Goal: Task Accomplishment & Management: Use online tool/utility

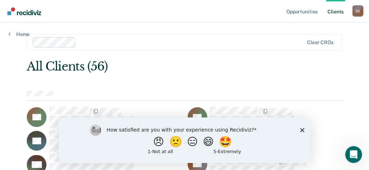
click at [304, 129] on icon "Close survey" at bounding box center [302, 129] width 4 height 4
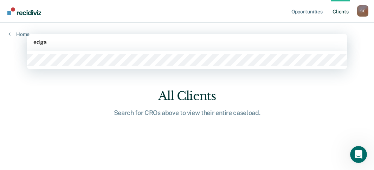
type input "[PERSON_NAME]"
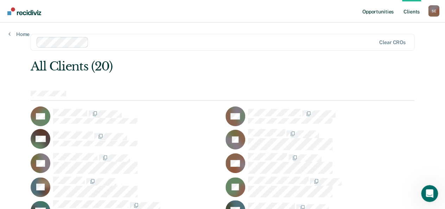
click at [374, 12] on link "Opportunities" at bounding box center [378, 11] width 34 height 23
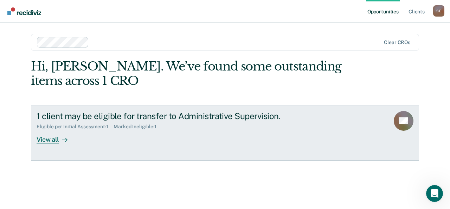
click at [55, 139] on div "View all" at bounding box center [56, 136] width 39 height 14
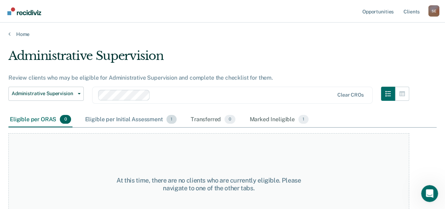
click at [135, 120] on div "Eligible per Initial Assessment 1" at bounding box center [131, 119] width 94 height 15
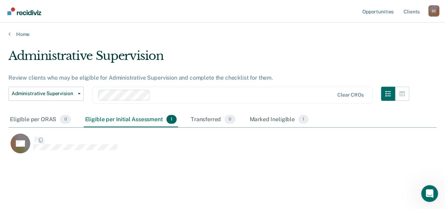
scroll to position [105, 422]
click at [279, 116] on div "Marked Ineligible 1" at bounding box center [279, 119] width 62 height 15
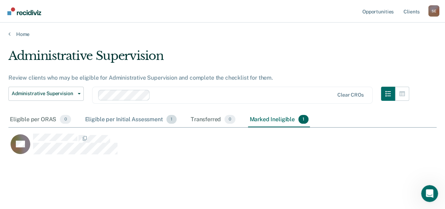
click at [138, 119] on div "Eligible per Initial Assessment 1" at bounding box center [131, 119] width 94 height 15
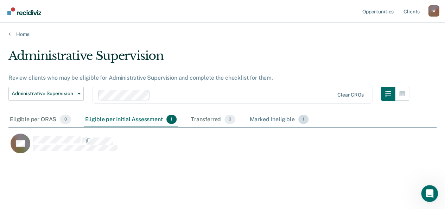
click at [273, 118] on div "Marked Ineligible 1" at bounding box center [279, 119] width 62 height 15
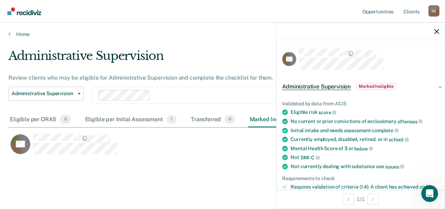
click at [162, 169] on main "Administrative Supervision Review clients who may be eligible for Administrativ…" at bounding box center [222, 123] width 445 height 172
click at [155, 120] on div "Eligible per Initial Assessment 1" at bounding box center [131, 119] width 94 height 15
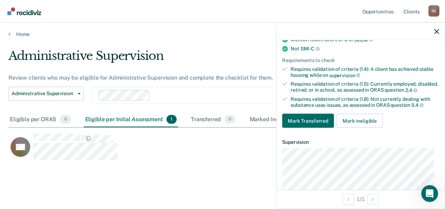
scroll to position [110, 0]
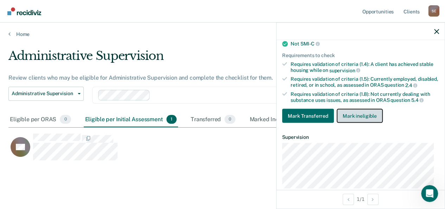
click at [362, 117] on button "Mark ineligible" at bounding box center [360, 116] width 46 height 14
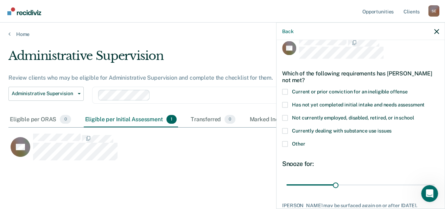
scroll to position [9, 0]
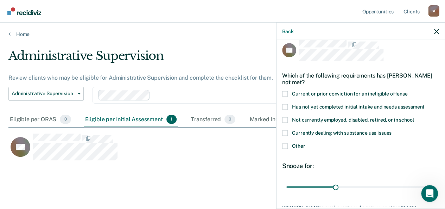
click at [286, 144] on span at bounding box center [285, 146] width 6 height 6
click at [305, 143] on input "Other" at bounding box center [305, 143] width 0 height 0
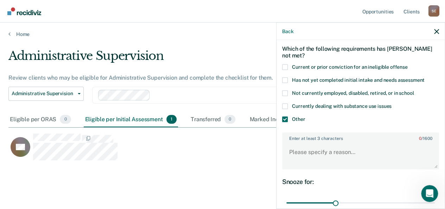
scroll to position [36, 0]
click at [318, 152] on textarea "Enter at least 3 characters 0 / 1600" at bounding box center [360, 154] width 155 height 26
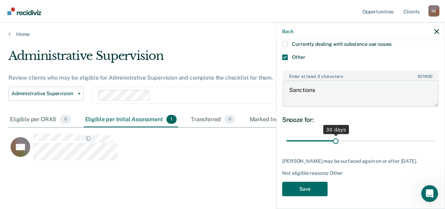
scroll to position [103, 0]
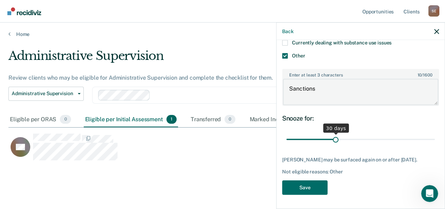
type textarea "Sanctions"
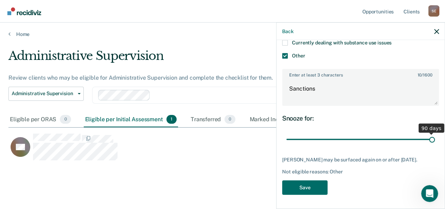
drag, startPoint x: 334, startPoint y: 132, endPoint x: 450, endPoint y: 135, distance: 115.4
type input "90"
click at [374, 135] on input "range" at bounding box center [360, 139] width 148 height 12
click at [306, 169] on button "Save" at bounding box center [304, 187] width 45 height 14
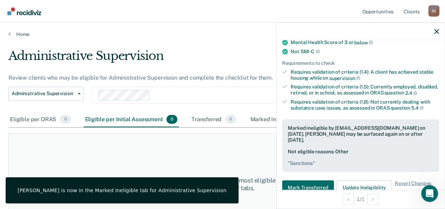
click at [215, 107] on div "Administrative Supervision Administrative Supervision Clear CROs" at bounding box center [208, 99] width 401 height 25
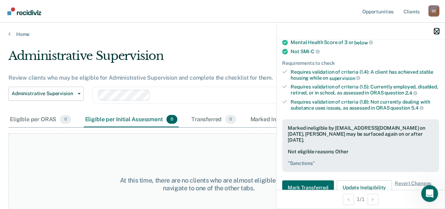
click at [374, 33] on icon "button" at bounding box center [436, 31] width 5 height 5
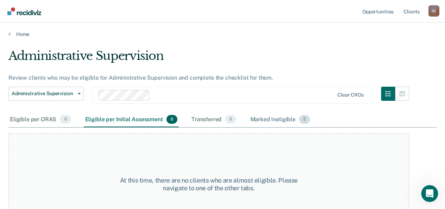
click at [277, 121] on div "Marked Ineligible 2" at bounding box center [280, 119] width 63 height 15
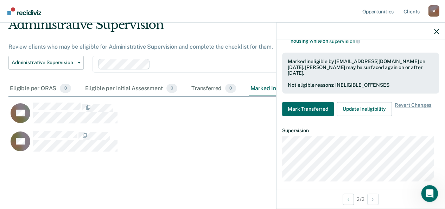
scroll to position [154, 0]
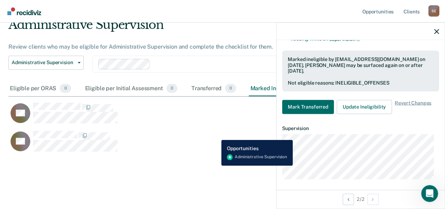
click at [216, 134] on div "RB" at bounding box center [191, 140] width 366 height 21
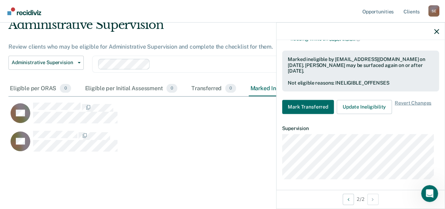
scroll to position [0, 0]
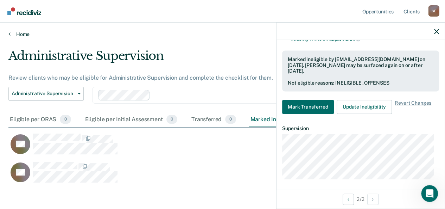
click at [8, 35] on icon at bounding box center [9, 34] width 2 height 6
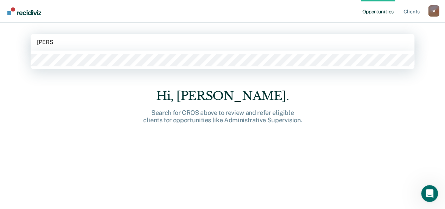
type input "[PERSON_NAME]"
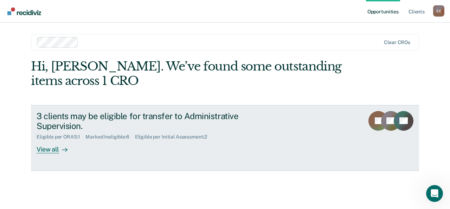
click at [170, 139] on div "Eligible per Initial Assessment : 2" at bounding box center [174, 137] width 78 height 6
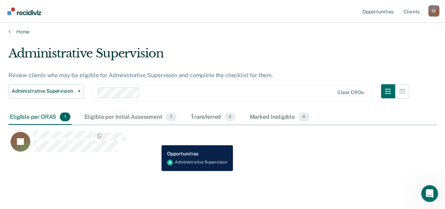
scroll to position [3, 0]
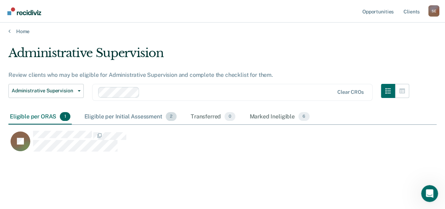
click at [110, 115] on div "Eligible per Initial Assessment 2" at bounding box center [130, 116] width 95 height 15
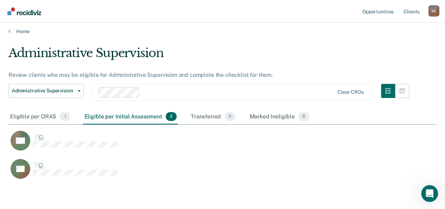
scroll to position [133, 422]
click at [40, 115] on div "Eligible per ORAS 1" at bounding box center [39, 116] width 63 height 15
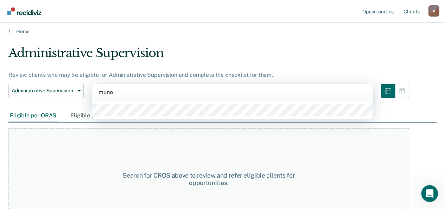
type input "[PERSON_NAME]"
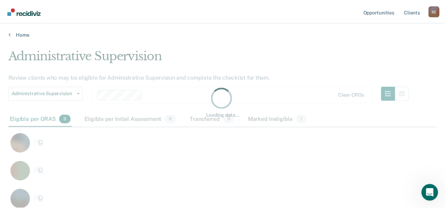
scroll to position [102, 422]
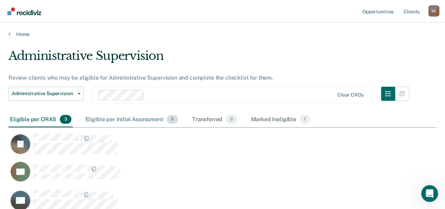
click at [119, 118] on div "Eligible per Initial Assessment 9" at bounding box center [131, 119] width 95 height 15
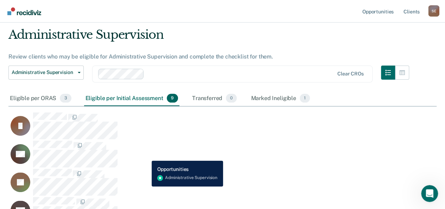
scroll to position [0, 0]
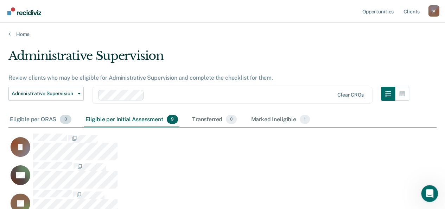
click at [36, 120] on div "Eligible per ORAS 3" at bounding box center [40, 119] width 64 height 15
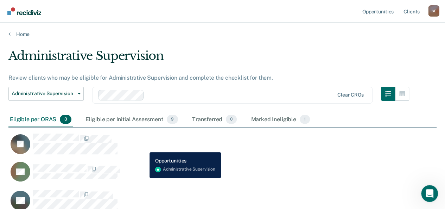
scroll to position [8, 0]
